Goal: Navigation & Orientation: Find specific page/section

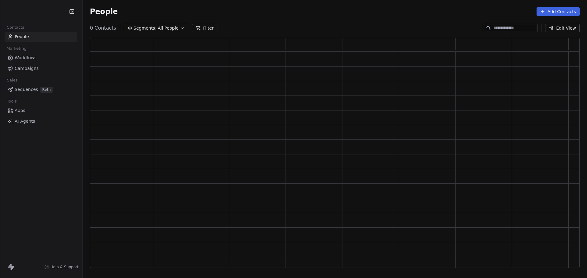
scroll to position [226, 485]
click at [29, 69] on span "Campaigns" at bounding box center [27, 68] width 24 height 6
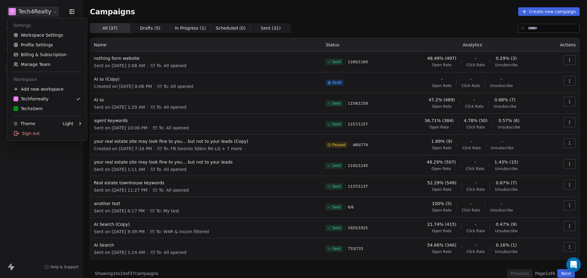
click at [43, 11] on html "T Tech4Realty Contacts People Marketing Workflows Campaigns Sales Sequences Bet…" at bounding box center [293, 139] width 587 height 278
click at [31, 108] on div "TechsGem" at bounding box center [27, 109] width 29 height 6
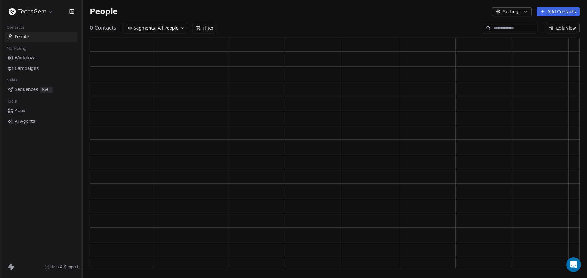
scroll to position [226, 485]
click at [28, 67] on span "Campaigns" at bounding box center [27, 68] width 24 height 6
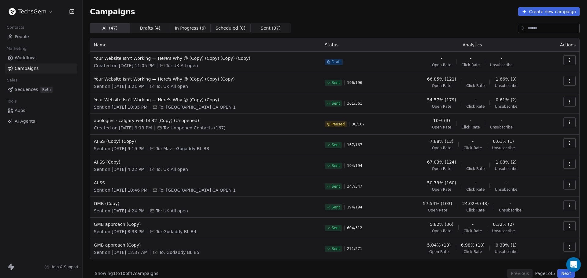
click at [50, 13] on html "TechsGem Contacts People Marketing Workflows Campaigns Sales Sequences Beta Too…" at bounding box center [293, 139] width 587 height 278
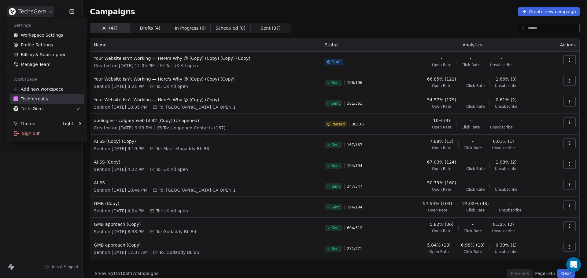
click at [33, 98] on div "T Techforrealty" at bounding box center [30, 99] width 35 height 6
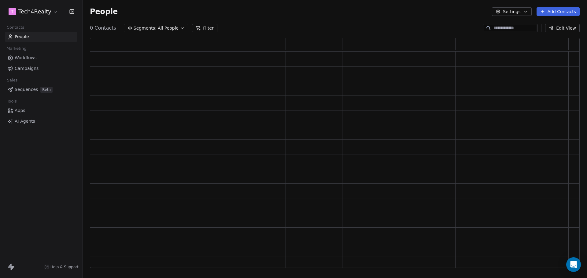
scroll to position [226, 485]
click at [32, 69] on span "Campaigns" at bounding box center [27, 68] width 24 height 6
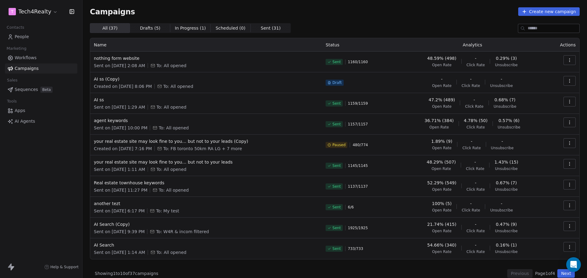
click at [376, 13] on div "Campaigns Create new campaign" at bounding box center [335, 11] width 490 height 9
